Goal: Find specific page/section: Find specific page/section

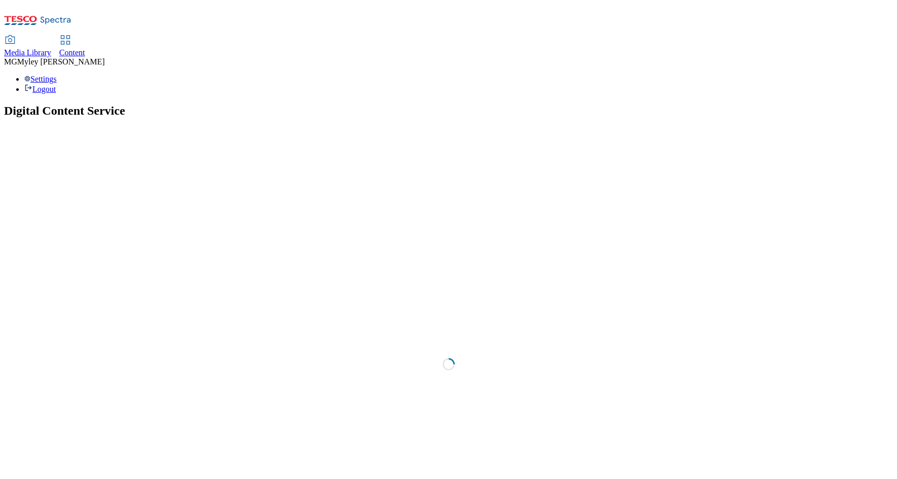
click at [85, 48] on span "Content" at bounding box center [72, 52] width 26 height 9
select select "ghs-[GEOGRAPHIC_DATA]"
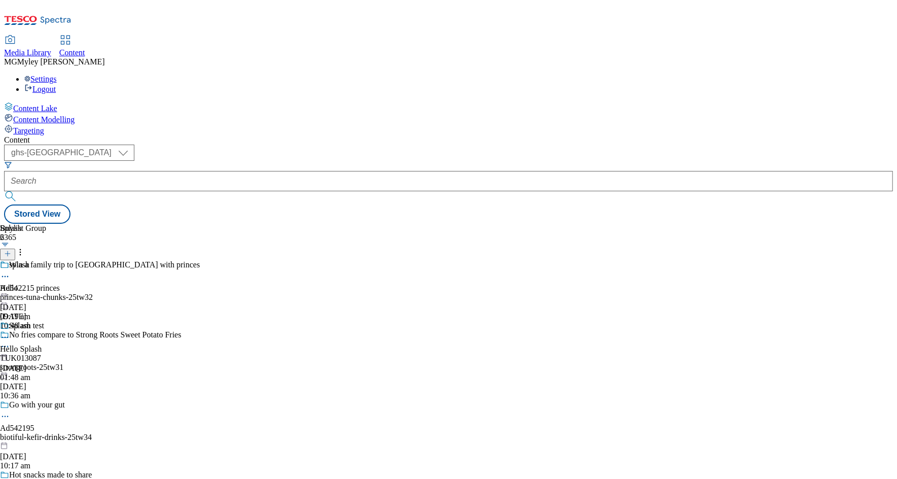
click at [51, 48] on span "Media Library" at bounding box center [27, 52] width 47 height 9
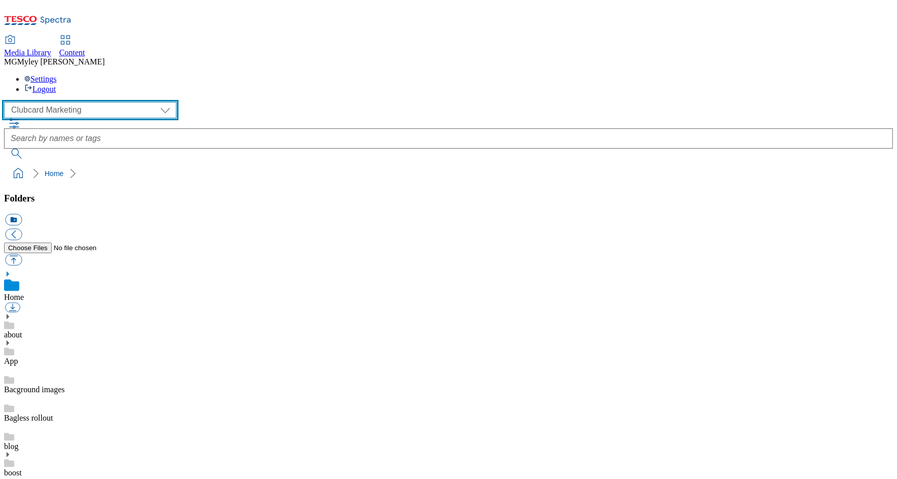
click at [82, 102] on select "Clubcard Marketing Dotcom UK GHS Marketing UK GHS ROI iGHS Marketing CE MCA CZ …" at bounding box center [90, 110] width 172 height 16
select select "flare-homepage"
